Goal: Task Accomplishment & Management: Complete application form

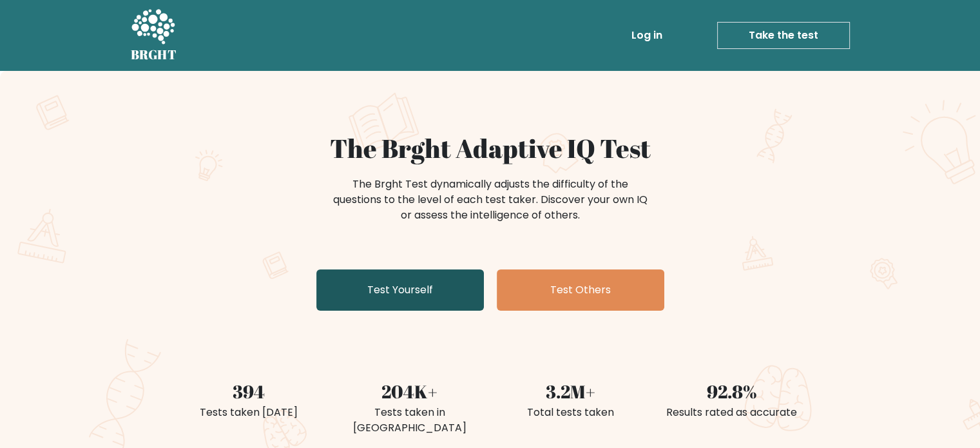
click at [405, 292] on link "Test Yourself" at bounding box center [399, 289] width 167 height 41
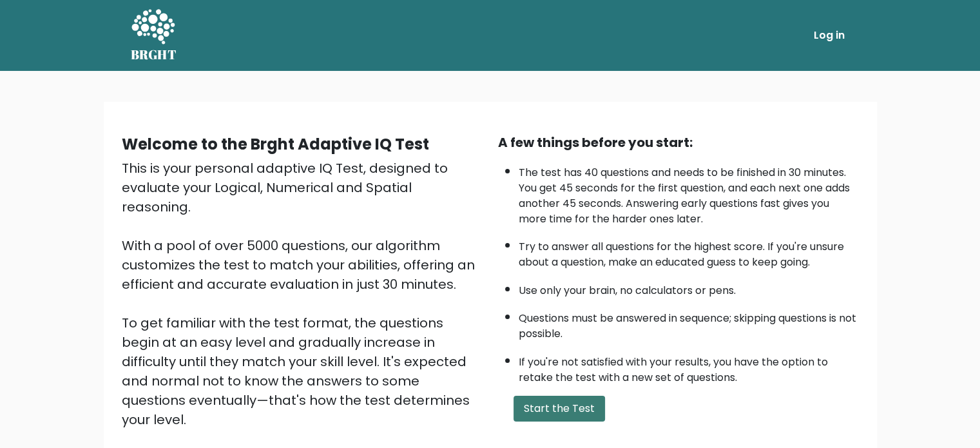
click at [561, 406] on button "Start the Test" at bounding box center [558, 408] width 91 height 26
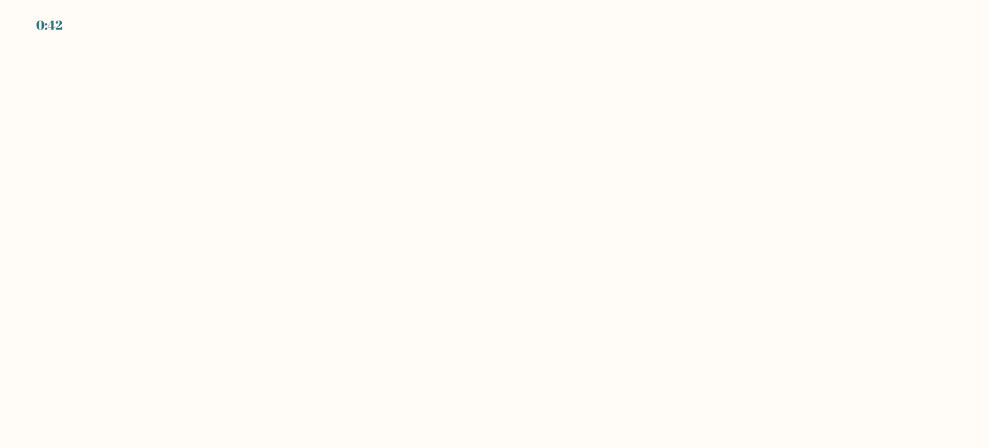
click at [427, 352] on body "0:42" at bounding box center [494, 224] width 989 height 448
click at [427, 352] on body "0:41" at bounding box center [494, 224] width 989 height 448
click at [427, 348] on body "0:41" at bounding box center [494, 224] width 989 height 448
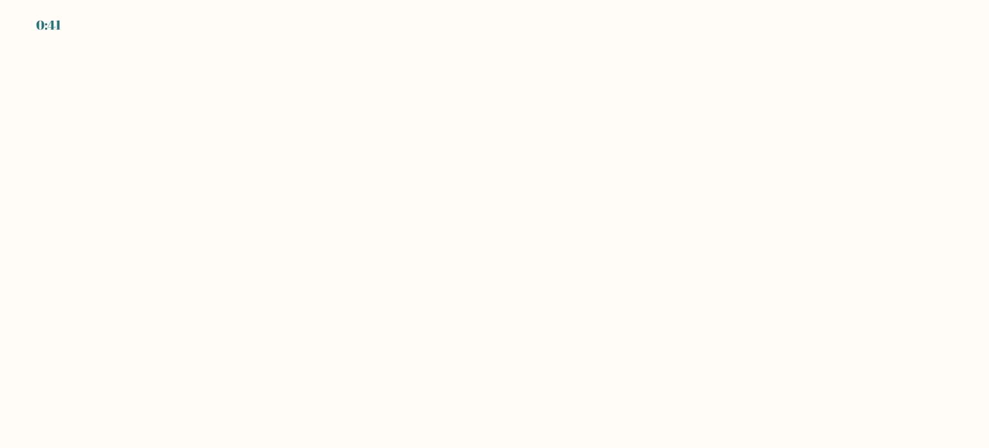
drag, startPoint x: 681, startPoint y: 251, endPoint x: 676, endPoint y: 258, distance: 8.4
click at [683, 252] on body "0:41" at bounding box center [494, 224] width 989 height 448
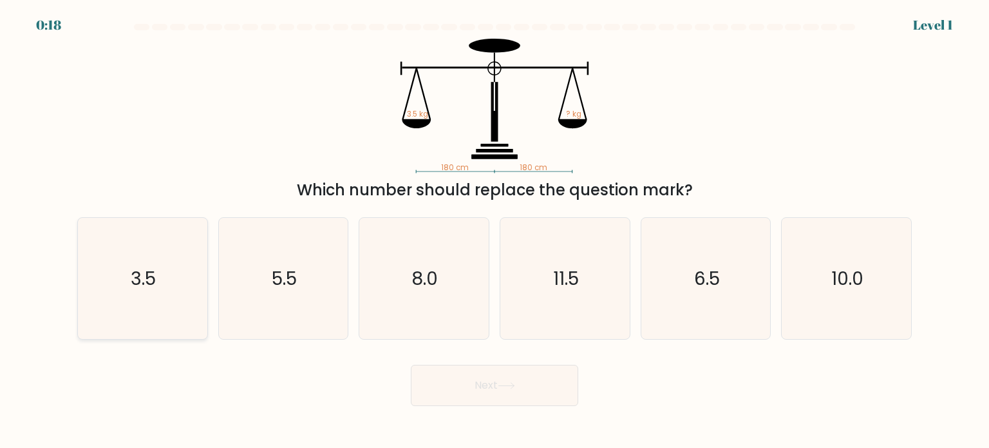
click at [158, 303] on icon "3.5" at bounding box center [142, 278] width 121 height 121
click at [495, 231] on input "a. 3.5" at bounding box center [495, 227] width 1 height 6
radio input "true"
click at [484, 395] on button "Next" at bounding box center [494, 385] width 167 height 41
click at [484, 388] on button "Next" at bounding box center [494, 385] width 167 height 41
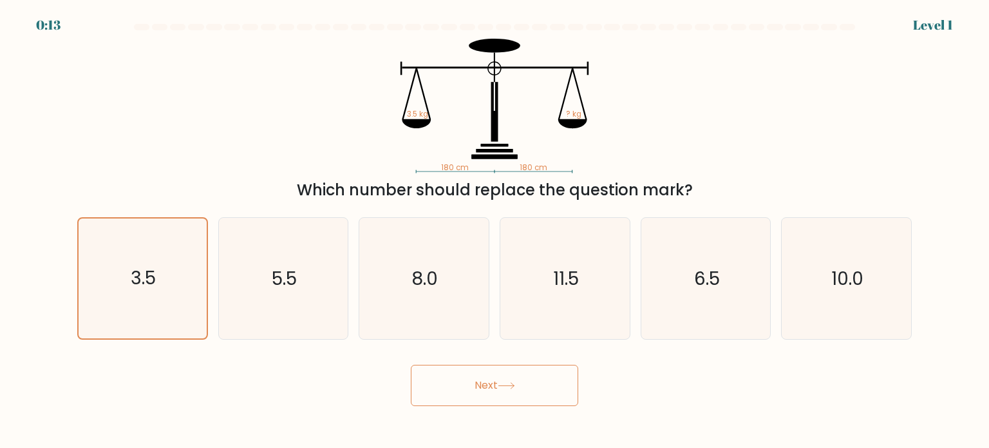
click at [529, 385] on button "Next" at bounding box center [494, 385] width 167 height 41
click at [437, 399] on button "Next" at bounding box center [494, 385] width 167 height 41
click at [500, 386] on button "Next" at bounding box center [494, 385] width 167 height 41
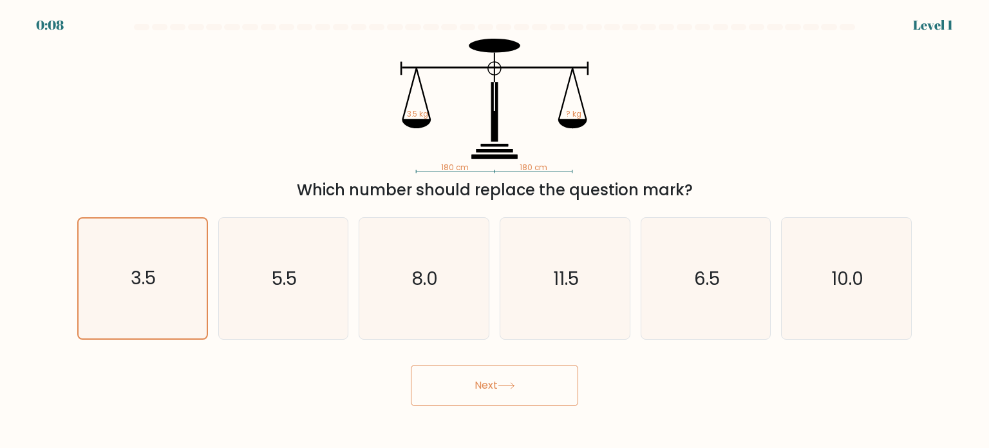
click at [500, 386] on button "Next" at bounding box center [494, 385] width 167 height 41
click at [511, 380] on button "Next" at bounding box center [494, 385] width 167 height 41
click at [510, 377] on button "Next" at bounding box center [494, 385] width 167 height 41
click at [509, 377] on button "Next" at bounding box center [494, 385] width 167 height 41
click at [508, 374] on button "Next" at bounding box center [494, 385] width 167 height 41
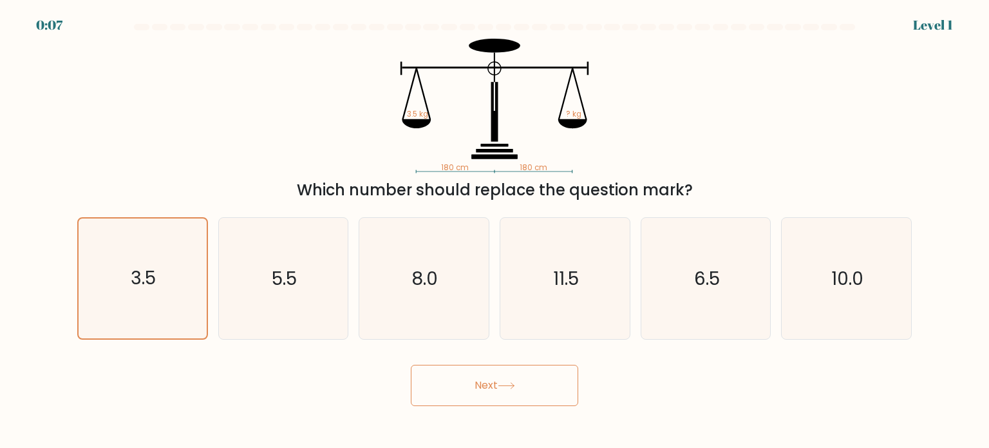
click at [504, 372] on button "Next" at bounding box center [494, 385] width 167 height 41
drag, startPoint x: 503, startPoint y: 372, endPoint x: 509, endPoint y: 370, distance: 6.6
click at [509, 370] on button "Next" at bounding box center [494, 385] width 167 height 41
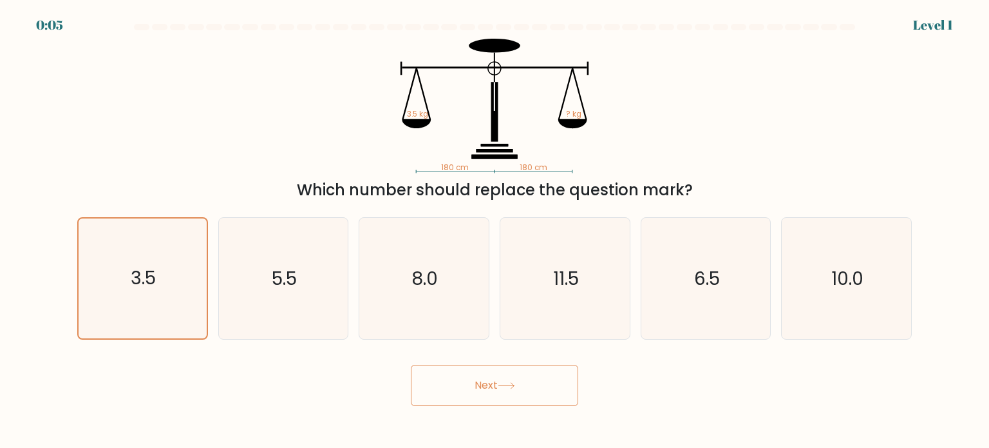
click at [484, 430] on body "0:05 Level 1" at bounding box center [494, 224] width 989 height 448
click at [495, 397] on button "Next" at bounding box center [494, 385] width 167 height 41
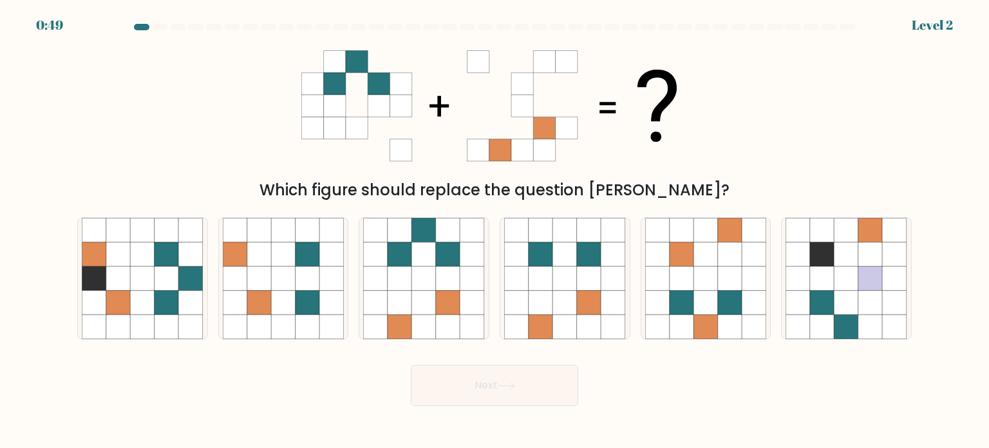
click at [222, 404] on div "Next" at bounding box center [495, 380] width 850 height 51
click at [341, 311] on icon at bounding box center [331, 302] width 24 height 24
click at [495, 231] on input "b." at bounding box center [495, 227] width 1 height 6
radio input "true"
click at [604, 310] on icon at bounding box center [614, 302] width 24 height 24
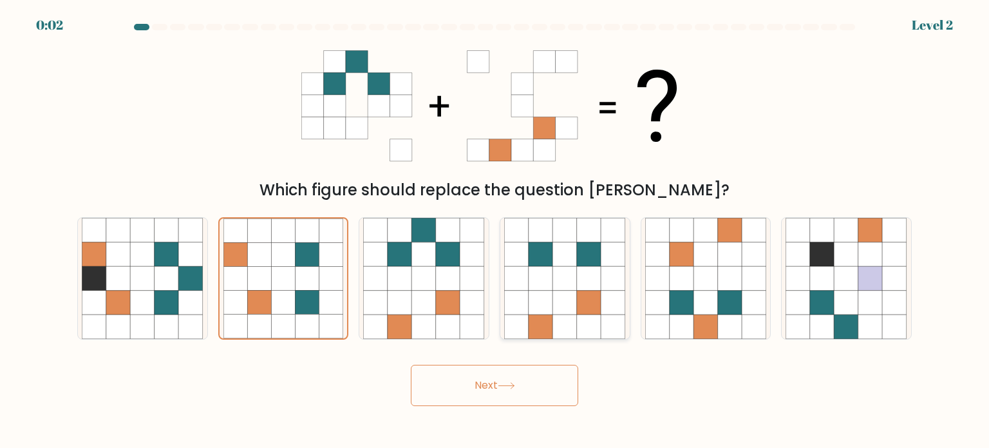
click at [495, 231] on input "d." at bounding box center [495, 227] width 1 height 6
radio input "true"
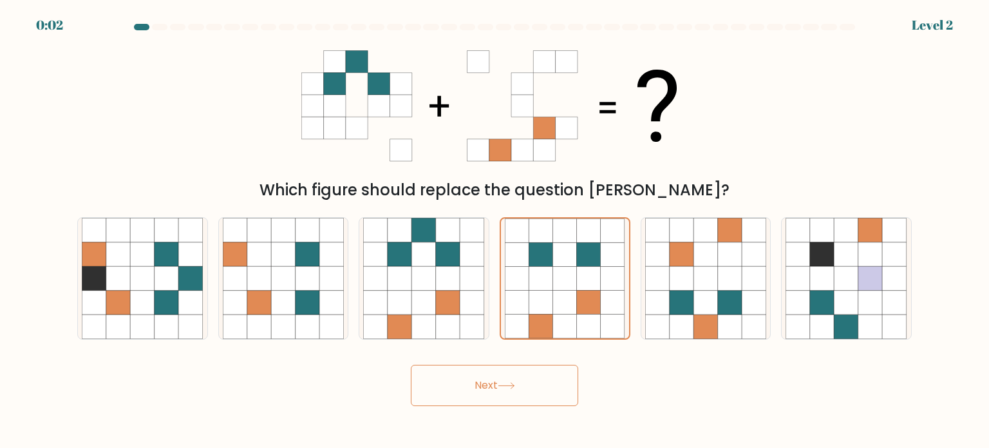
click at [563, 385] on button "Next" at bounding box center [494, 385] width 167 height 41
click at [428, 303] on icon at bounding box center [424, 302] width 24 height 24
click at [495, 231] on input "c." at bounding box center [495, 227] width 1 height 6
radio input "true"
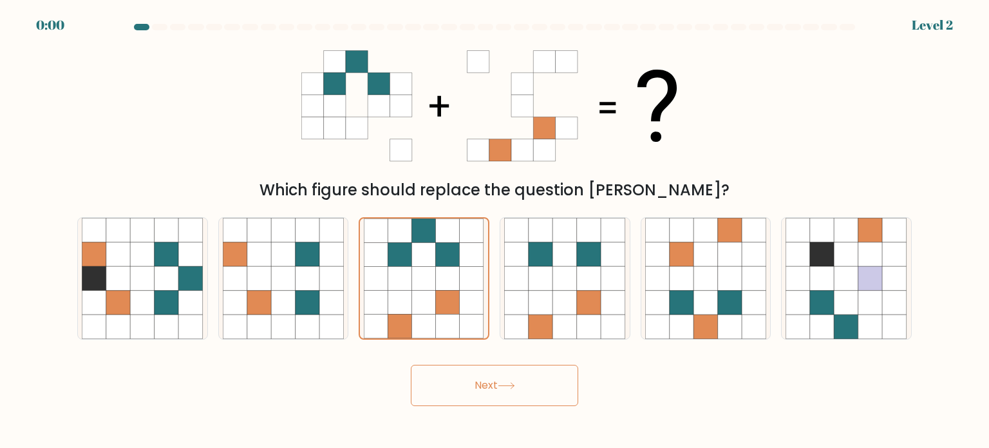
click at [459, 392] on button "Next" at bounding box center [494, 385] width 167 height 41
click at [457, 388] on button "Next" at bounding box center [494, 385] width 167 height 41
click at [452, 381] on div "Next" at bounding box center [495, 380] width 850 height 51
click at [222, 149] on div "Which figure should replace the question [PERSON_NAME]?" at bounding box center [495, 120] width 850 height 163
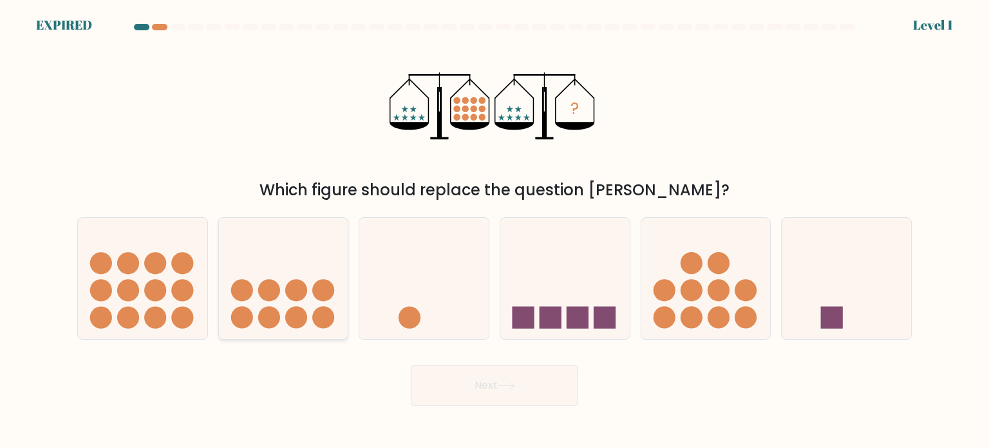
click at [278, 321] on circle at bounding box center [269, 317] width 22 height 22
click at [495, 231] on input "b." at bounding box center [495, 227] width 1 height 6
radio input "true"
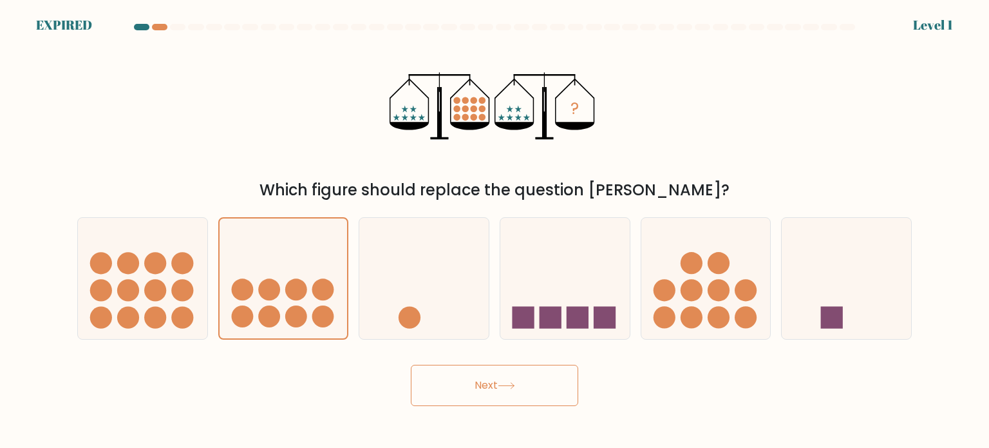
click at [468, 372] on button "Next" at bounding box center [494, 385] width 167 height 41
click at [264, 148] on div "? Which figure should replace the question mark?" at bounding box center [495, 120] width 850 height 163
click at [207, 133] on div "? Which figure should replace the question mark?" at bounding box center [495, 120] width 850 height 163
